Goal: Find specific page/section: Find specific page/section

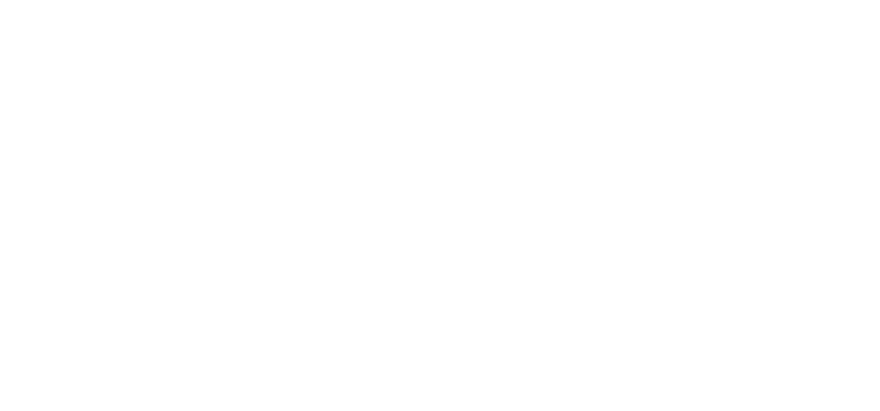
select select "*"
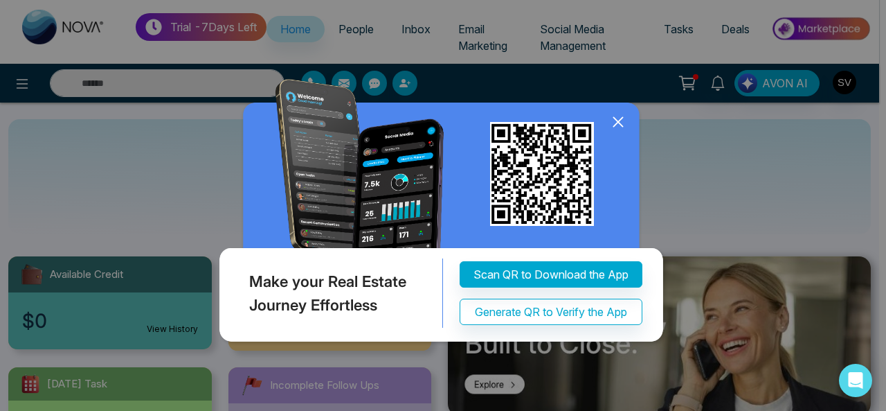
click at [622, 132] on icon at bounding box center [618, 121] width 21 height 21
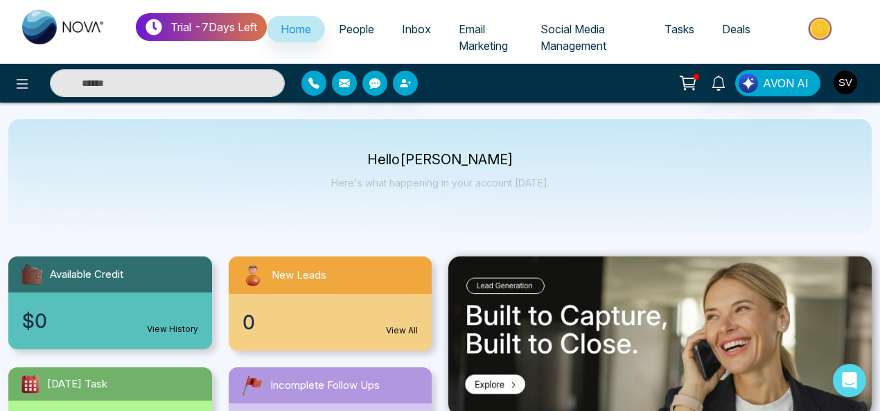
click at [738, 24] on span "Deals" at bounding box center [736, 29] width 28 height 14
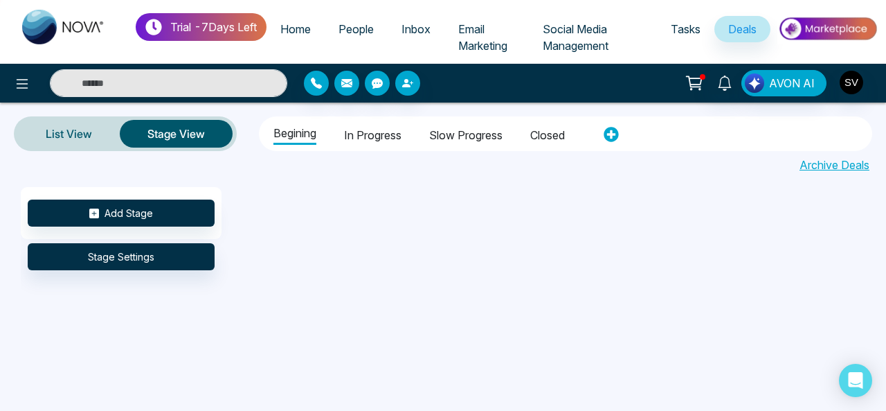
click at [423, 31] on span "Inbox" at bounding box center [416, 29] width 29 height 14
